Goal: Transaction & Acquisition: Purchase product/service

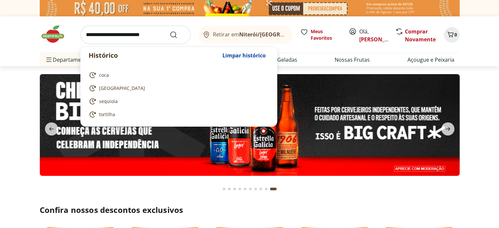
click at [123, 34] on input "search" at bounding box center [135, 35] width 110 height 18
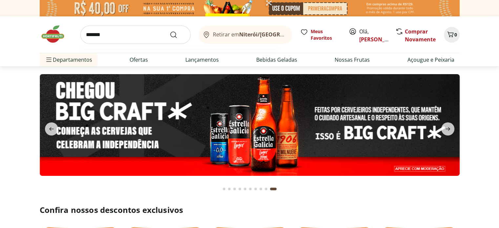
type input "*******"
click at [170, 31] on button "Submit Search" at bounding box center [178, 35] width 16 height 8
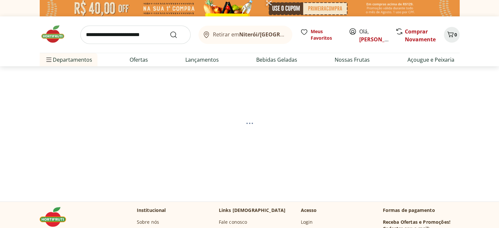
select select "**********"
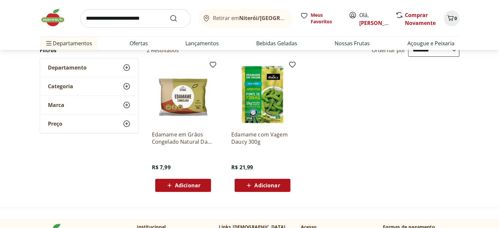
scroll to position [66, 0]
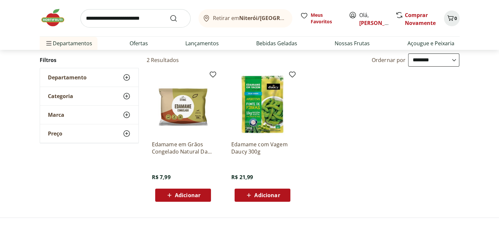
click at [182, 197] on span "Adicionar" at bounding box center [188, 195] width 26 height 5
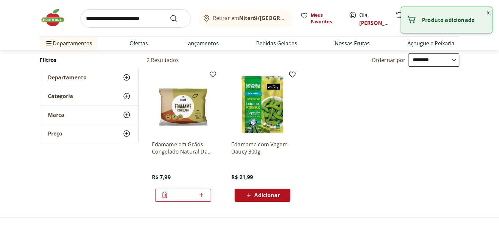
click at [246, 193] on icon at bounding box center [249, 195] width 8 height 8
click at [242, 195] on icon at bounding box center [244, 195] width 8 height 8
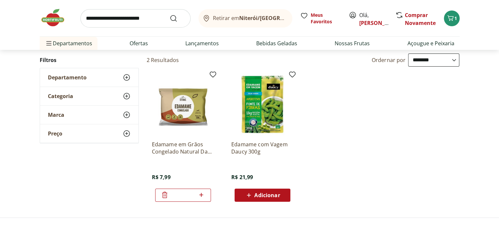
click at [375, 147] on ul "Edamame em Grãos Congelado Natural Da Terra 300g R$ 7,99 * Edamame com Vagem Da…" at bounding box center [303, 137] width 313 height 139
click at [202, 194] on icon at bounding box center [201, 195] width 8 height 8
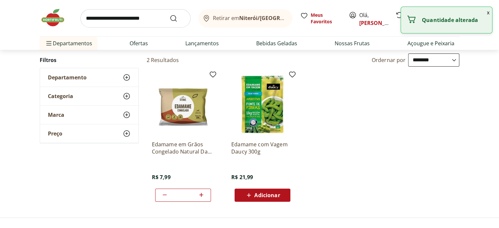
click at [202, 194] on icon at bounding box center [201, 195] width 8 height 8
type input "*"
click at [401, 163] on ul "Edamame em Grãos Congelado Natural Da Terra 300g R$ 7,99 * Edamame com Vagem Da…" at bounding box center [303, 137] width 313 height 139
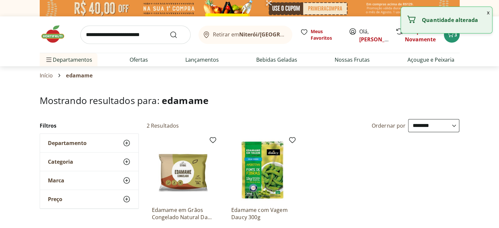
scroll to position [0, 0]
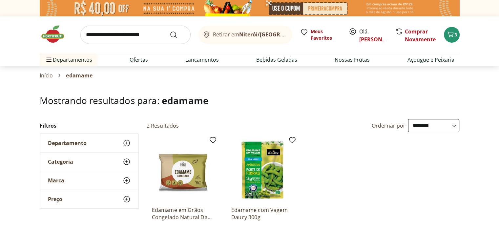
click at [110, 37] on input "search" at bounding box center [135, 35] width 110 height 18
type input "*******"
click button "Submit Search" at bounding box center [178, 35] width 16 height 8
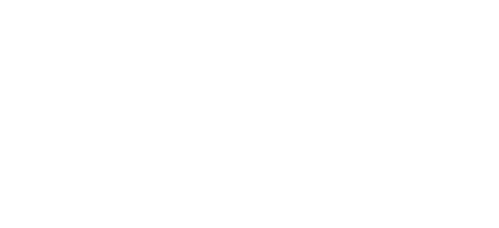
select select "**********"
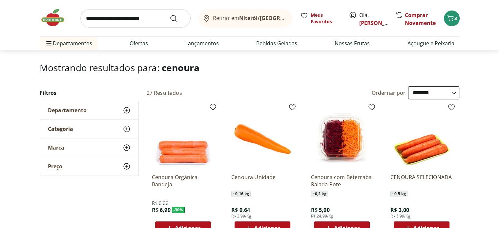
scroll to position [131, 0]
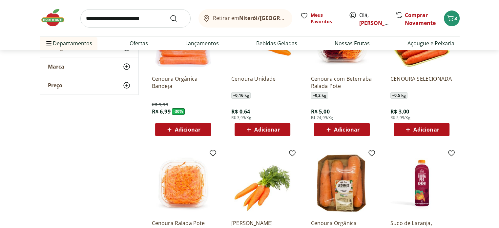
click at [253, 128] on span "Adicionar" at bounding box center [262, 130] width 35 height 8
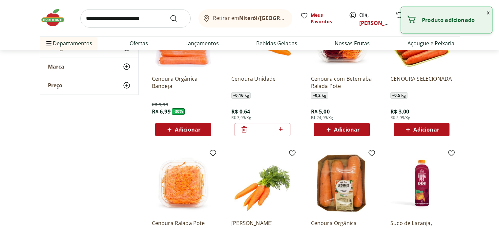
click at [280, 130] on icon at bounding box center [281, 129] width 8 height 8
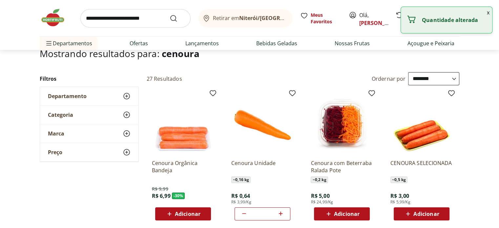
scroll to position [197, 0]
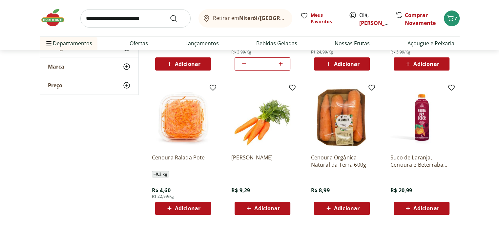
click at [199, 211] on span "Adicionar" at bounding box center [188, 208] width 26 height 5
click at [242, 64] on icon at bounding box center [244, 64] width 8 height 8
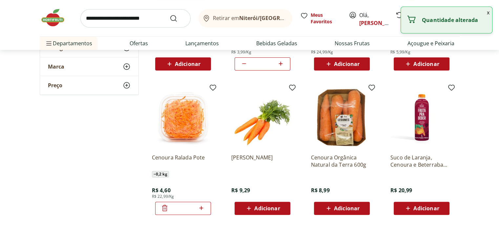
click at [242, 64] on icon at bounding box center [244, 64] width 8 height 8
type input "*"
click at [242, 64] on icon at bounding box center [244, 64] width 8 height 8
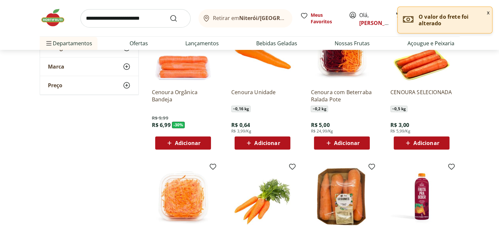
scroll to position [0, 0]
